Goal: Task Accomplishment & Management: Complete application form

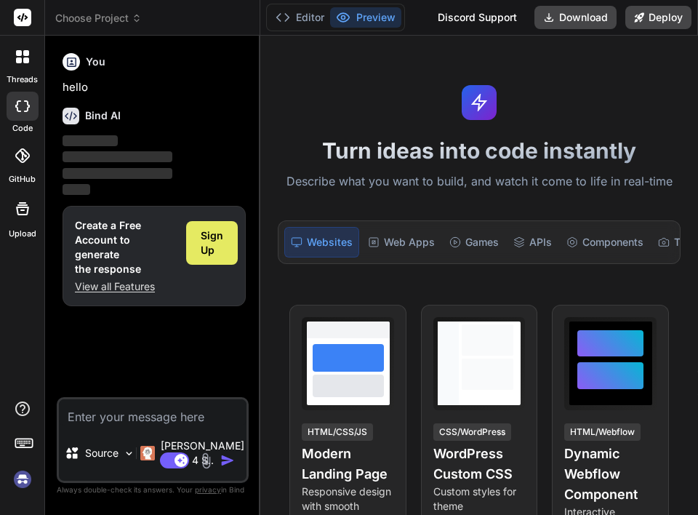
click at [209, 245] on span "Sign Up" at bounding box center [212, 242] width 23 height 29
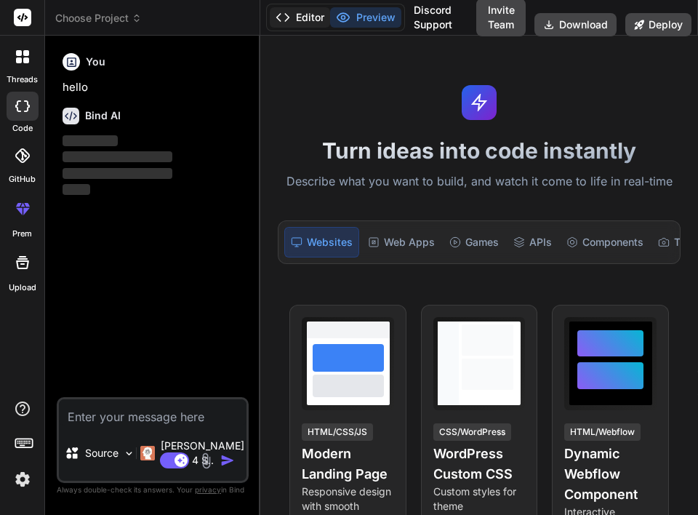
click at [302, 21] on button "Editor" at bounding box center [300, 17] width 60 height 20
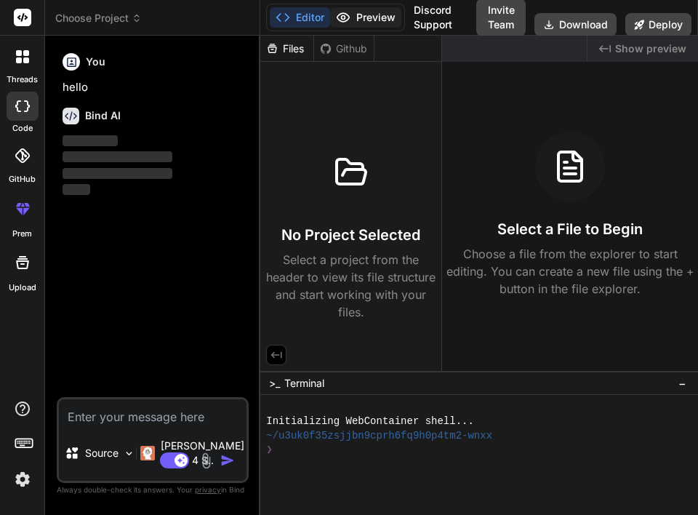
click at [376, 17] on button "Preview" at bounding box center [365, 17] width 71 height 20
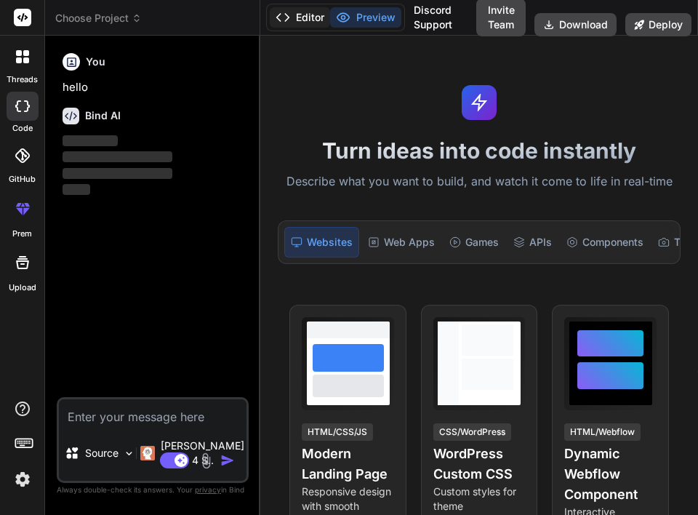
click at [281, 21] on polyline at bounding box center [279, 17] width 4 height 7
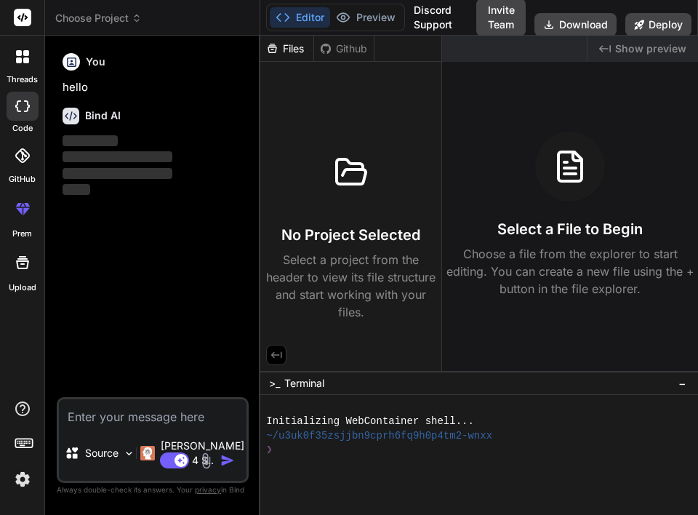
click at [35, 480] on div at bounding box center [22, 446] width 44 height 92
click at [29, 478] on img at bounding box center [22, 479] width 25 height 25
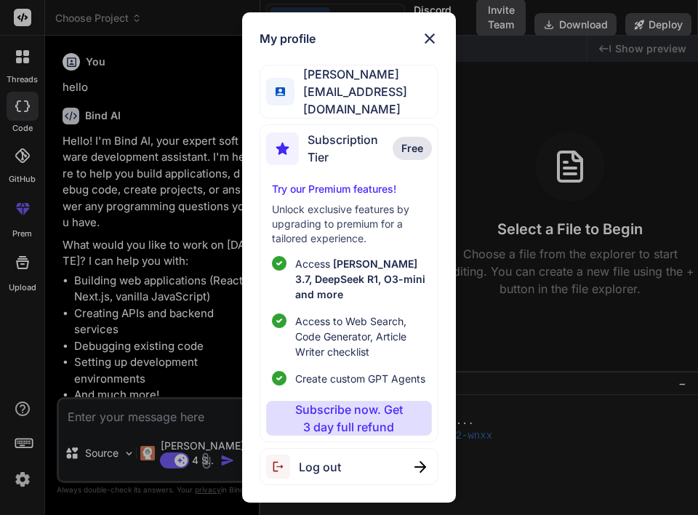
click at [403, 141] on span "Free" at bounding box center [412, 148] width 22 height 15
click at [436, 46] on img at bounding box center [429, 38] width 17 height 17
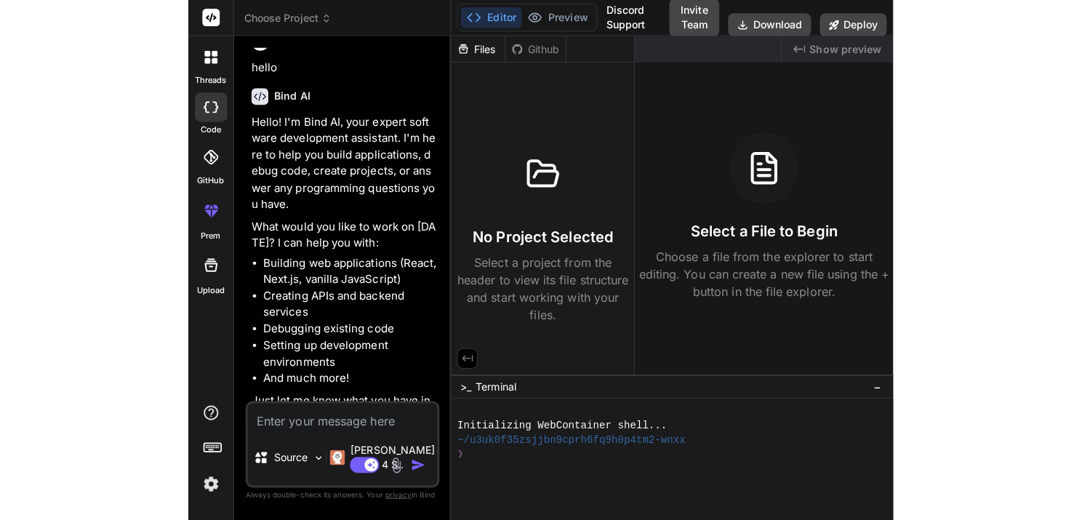
scroll to position [32, 0]
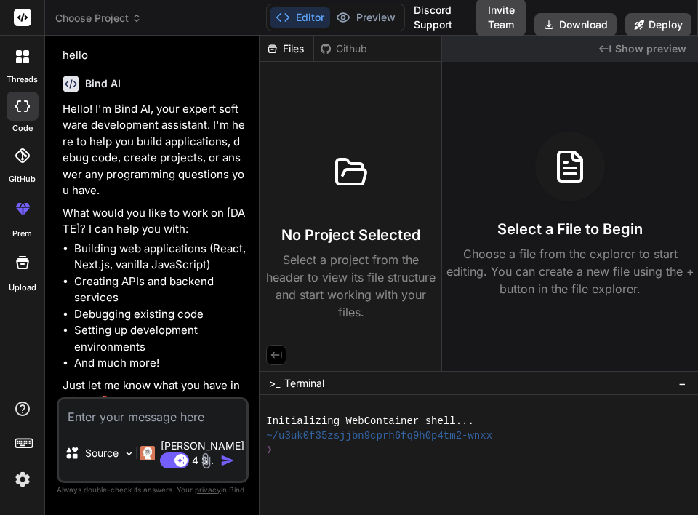
click at [17, 108] on icon at bounding box center [22, 106] width 15 height 12
type textarea "x"
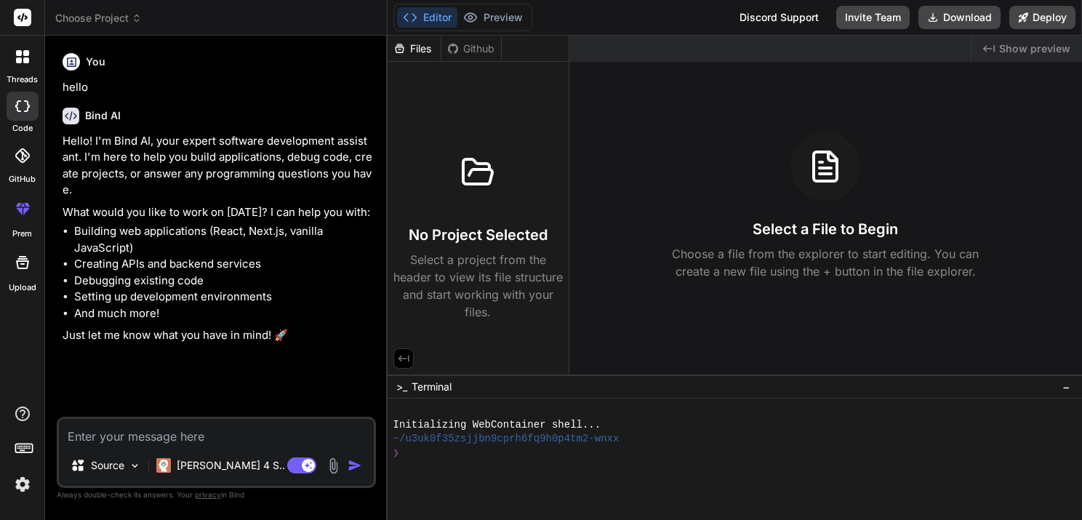
click at [116, 17] on span "Choose Project" at bounding box center [98, 18] width 86 height 15
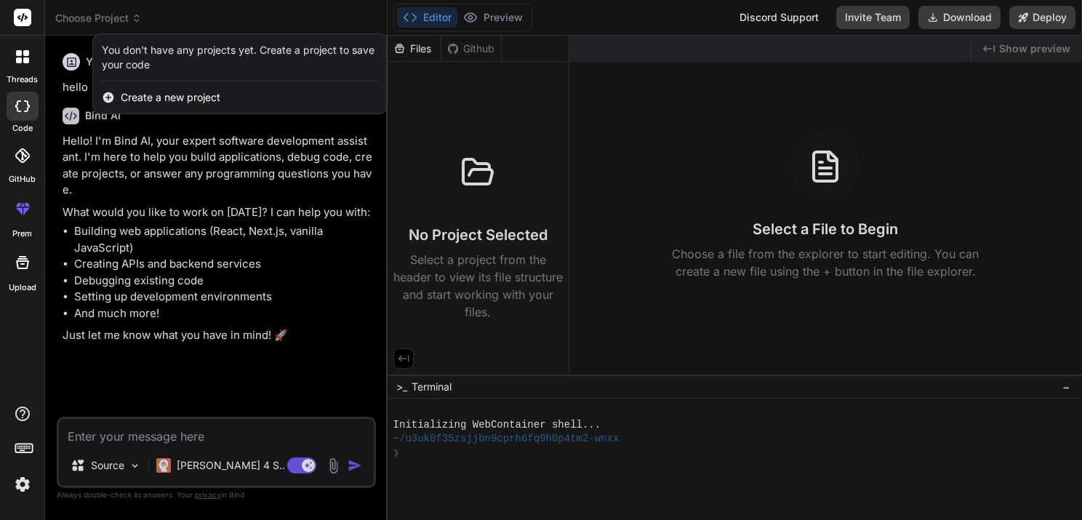
click at [207, 106] on div "Create a new project" at bounding box center [240, 97] width 294 height 32
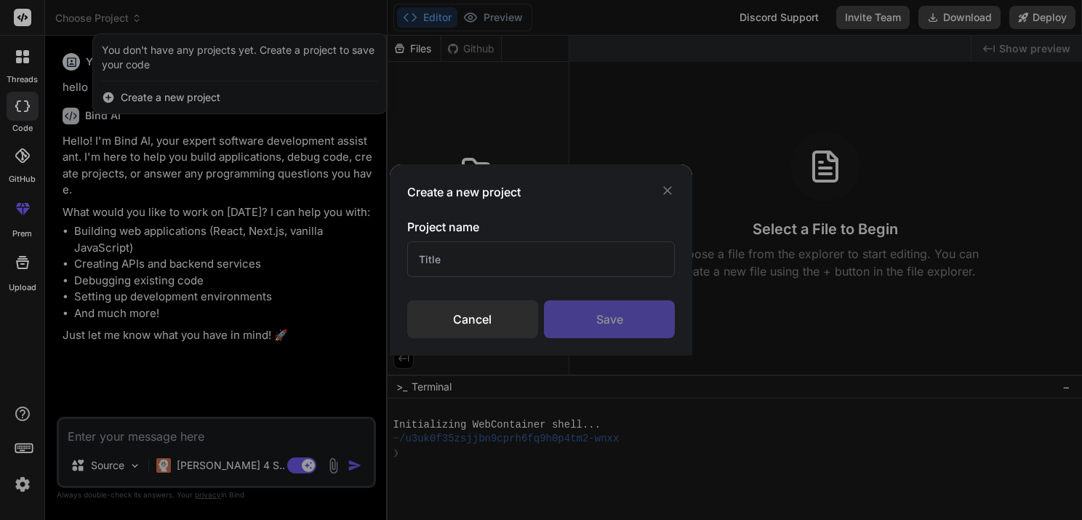
click at [523, 257] on input "text" at bounding box center [541, 259] width 268 height 36
type input "TEST"
click at [584, 313] on div "Save" at bounding box center [609, 319] width 131 height 38
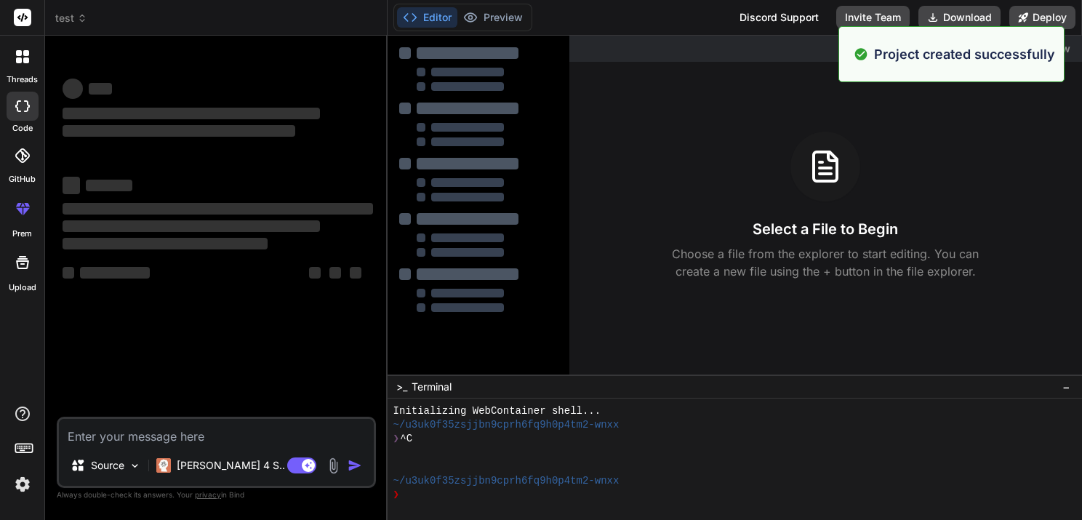
scroll to position [14, 0]
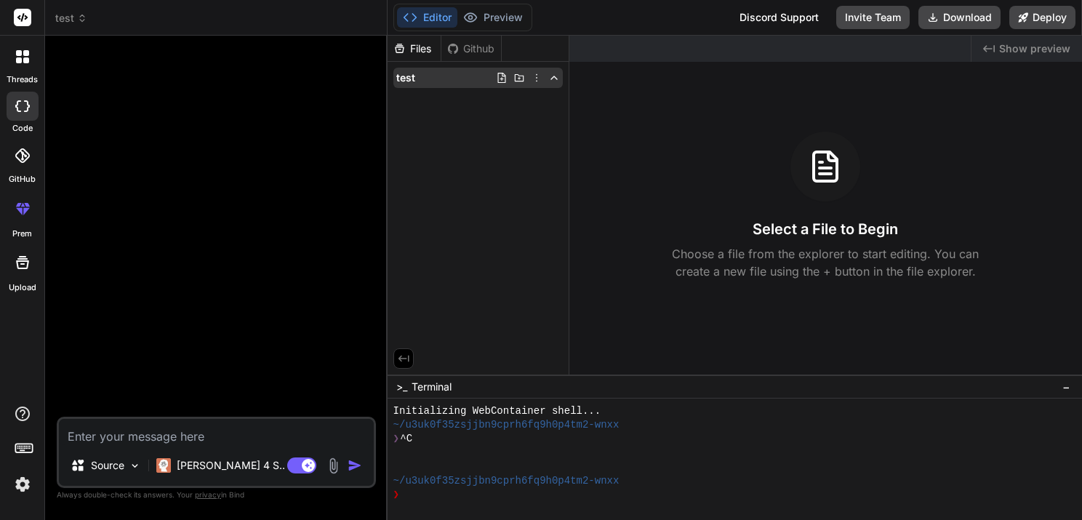
click at [533, 81] on icon at bounding box center [537, 78] width 12 height 12
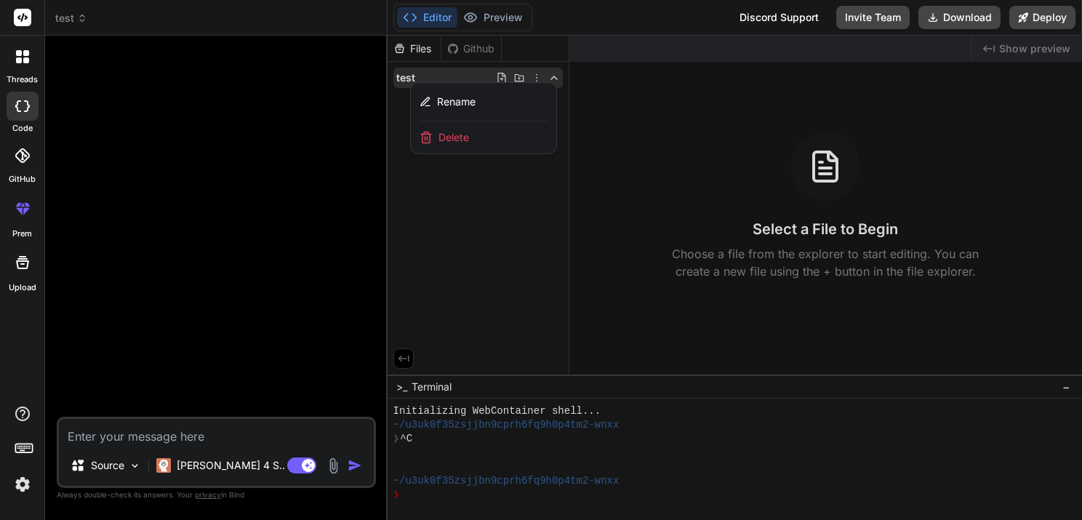
click at [486, 235] on div at bounding box center [734, 278] width 694 height 484
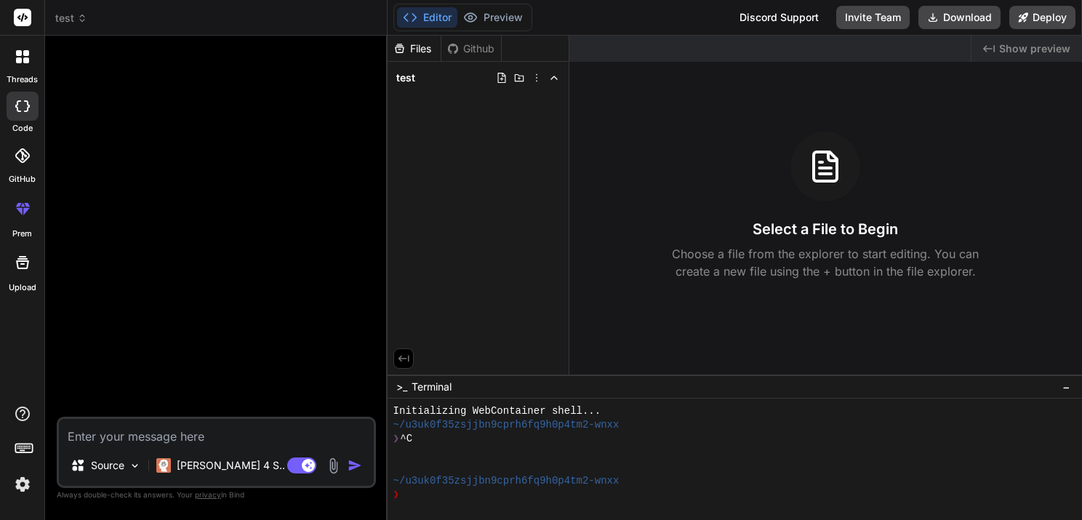
click at [17, 489] on img at bounding box center [22, 484] width 25 height 25
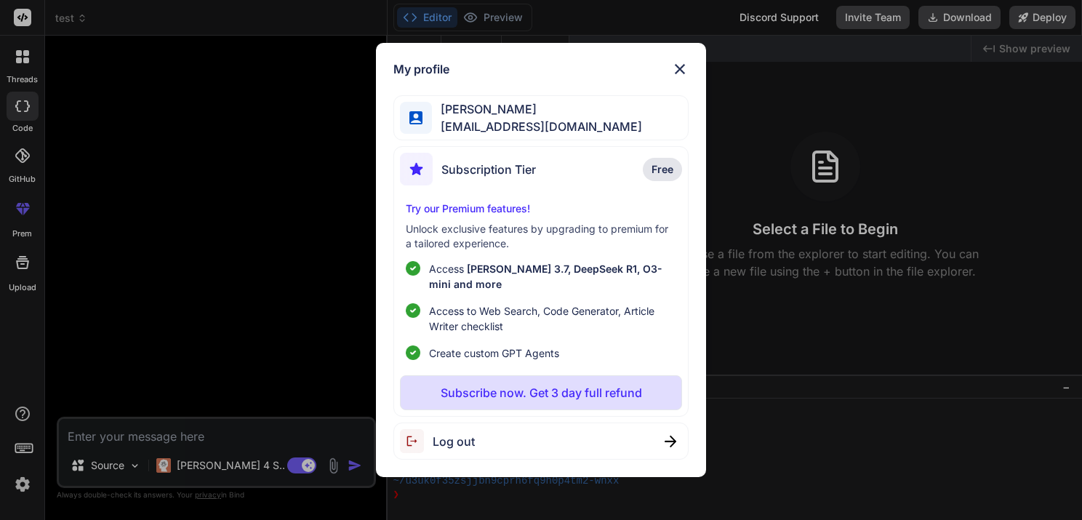
click at [655, 171] on span "Free" at bounding box center [662, 169] width 22 height 15
click at [512, 109] on span "Rijul Sareen" at bounding box center [537, 108] width 210 height 17
click at [686, 63] on img at bounding box center [679, 68] width 17 height 17
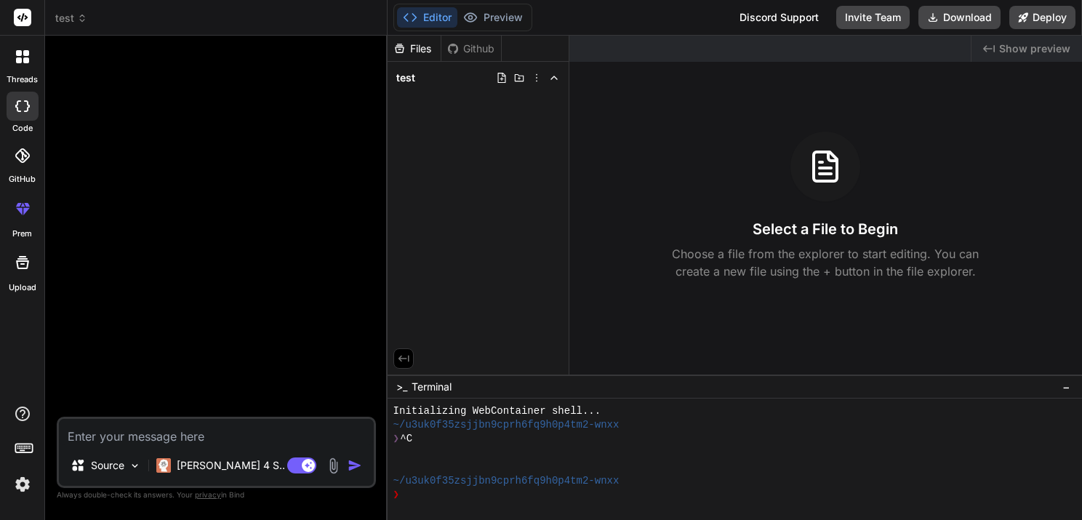
click at [22, 493] on img at bounding box center [22, 484] width 25 height 25
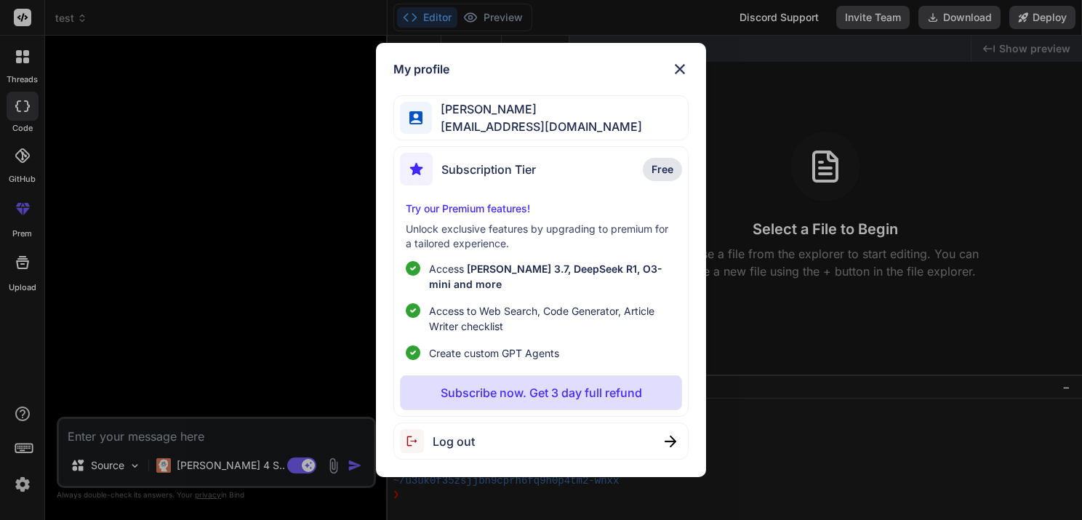
click at [673, 438] on img at bounding box center [670, 441] width 12 height 12
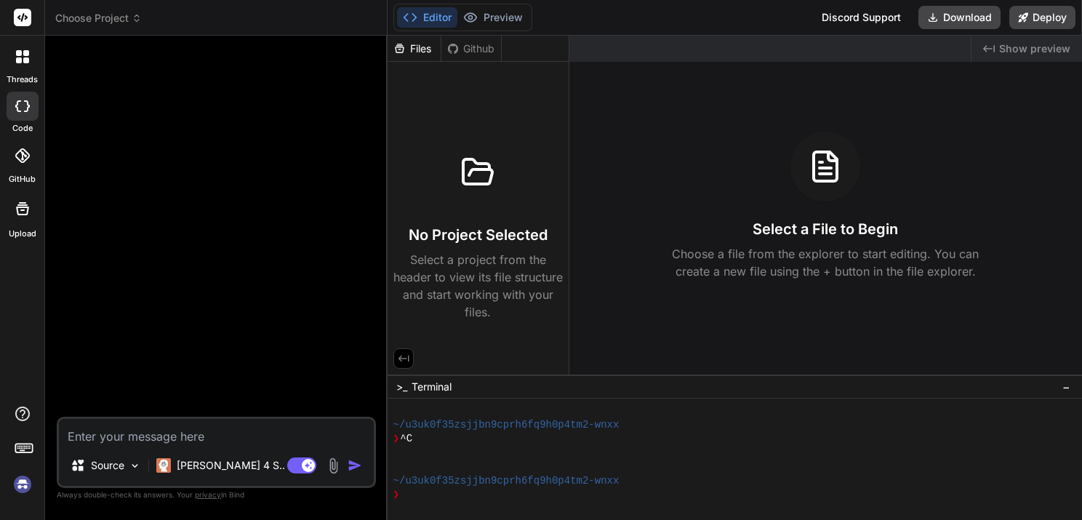
scroll to position [70, 0]
click at [12, 480] on img at bounding box center [22, 484] width 25 height 25
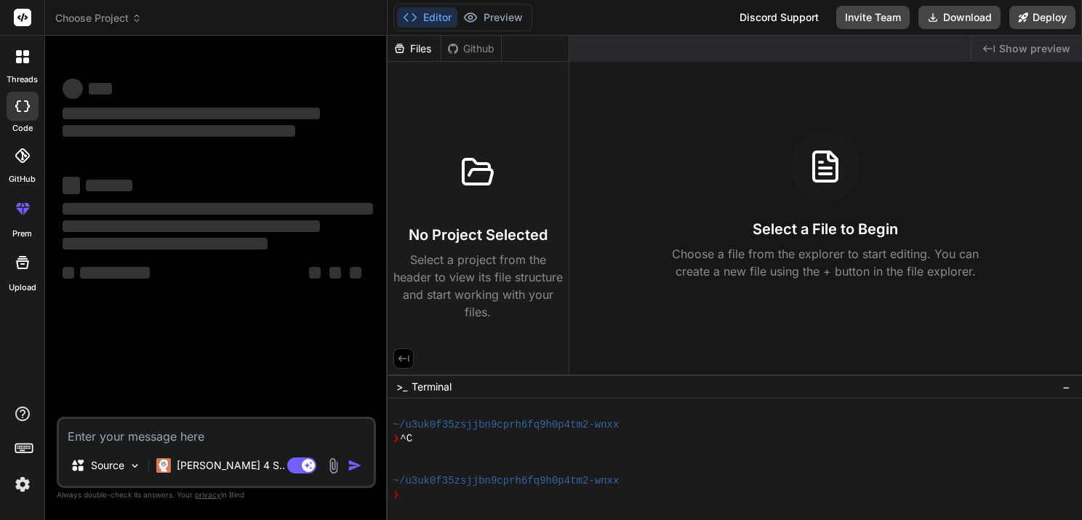
type textarea "x"
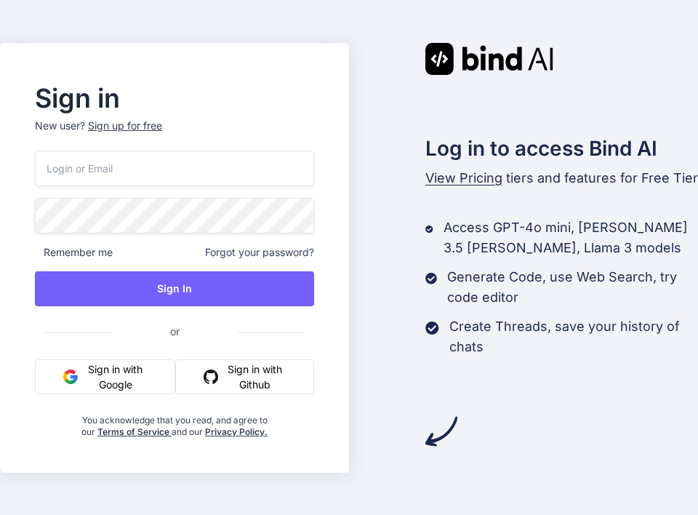
click at [110, 371] on button "Sign in with Google" at bounding box center [105, 376] width 140 height 35
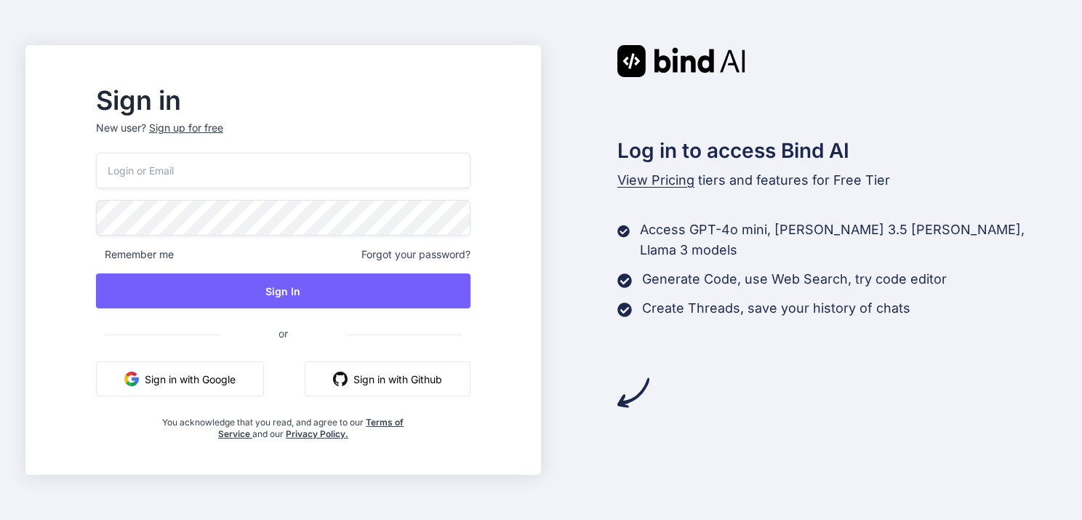
click at [303, 180] on input "email" at bounding box center [283, 171] width 374 height 36
click at [238, 382] on button "Sign in with Google" at bounding box center [180, 378] width 168 height 35
